Goal: Navigation & Orientation: Understand site structure

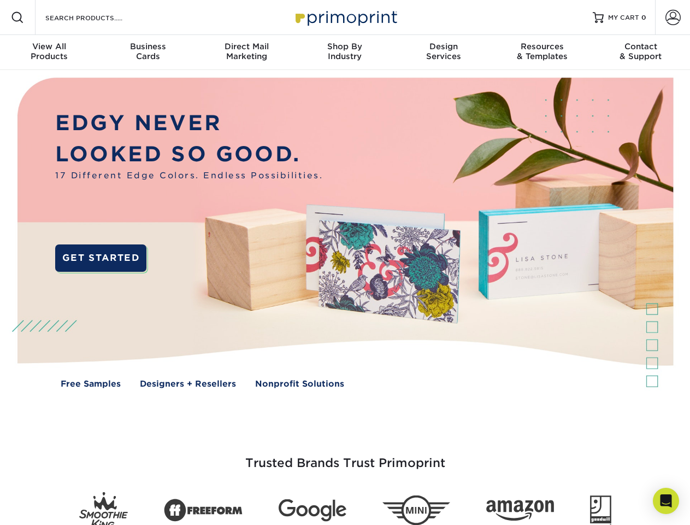
click at [345, 262] on img at bounding box center [344, 241] width 683 height 342
click at [17, 17] on span at bounding box center [17, 17] width 13 height 13
click at [673, 17] on span at bounding box center [673, 17] width 15 height 15
click at [49, 52] on div "View All Products" at bounding box center [49, 52] width 98 height 20
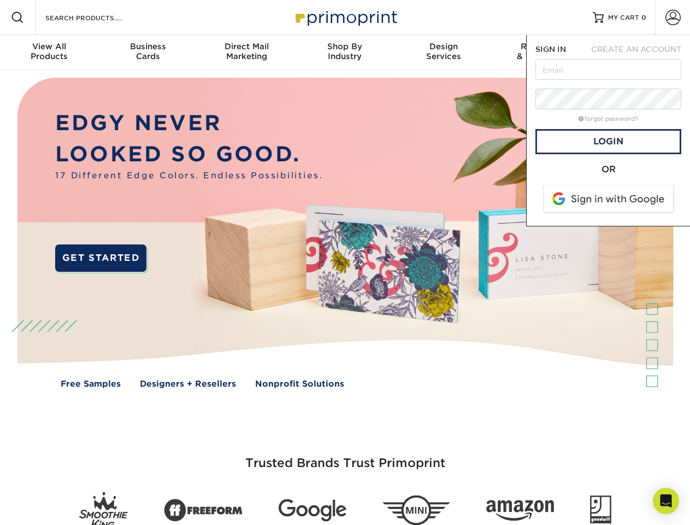
click at [148, 52] on div "Business Cards" at bounding box center [147, 52] width 98 height 20
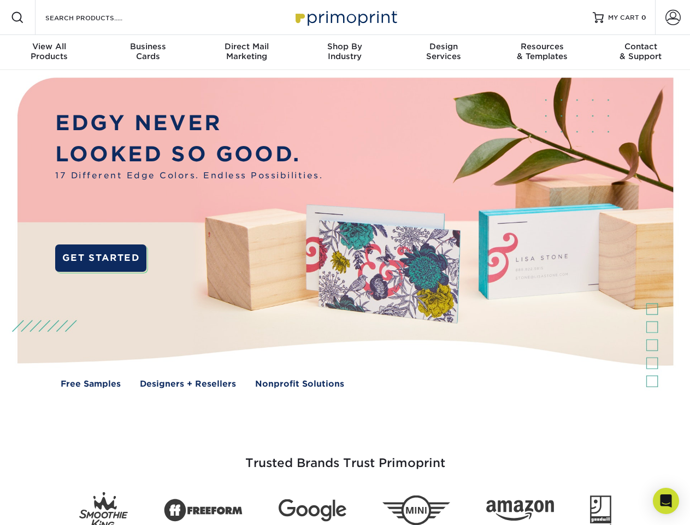
click at [246, 52] on div "Direct Mail Marketing" at bounding box center [246, 52] width 98 height 20
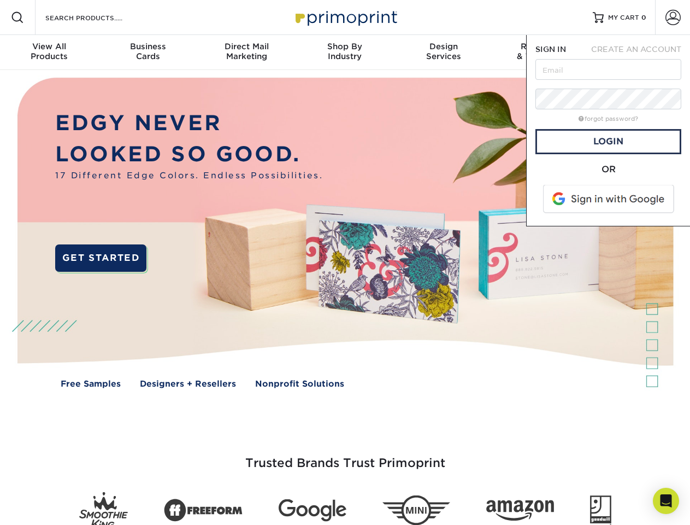
click at [345, 52] on div "Shop By Industry" at bounding box center [345, 52] width 98 height 20
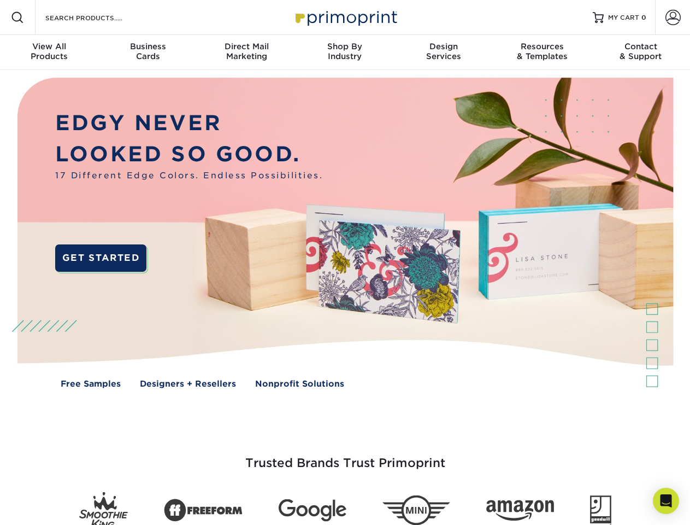
click at [444, 52] on div "Design Services" at bounding box center [444, 52] width 98 height 20
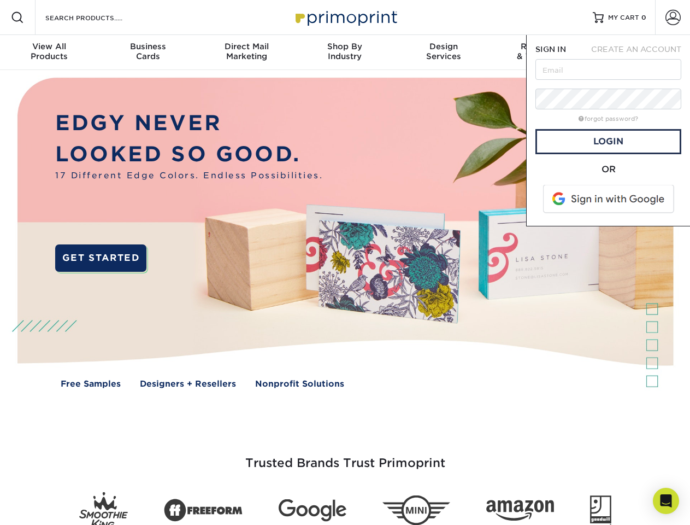
click at [542, 52] on span "SIGN IN" at bounding box center [551, 49] width 31 height 9
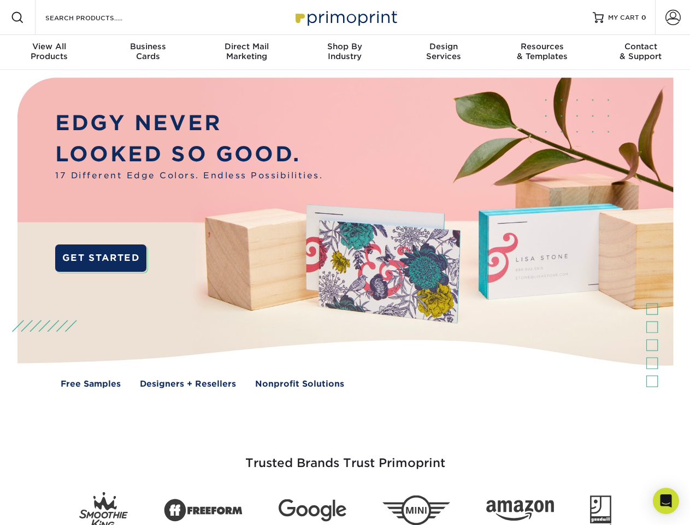
click at [641, 52] on div "Contact & Support" at bounding box center [641, 52] width 98 height 20
